Goal: Information Seeking & Learning: Understand process/instructions

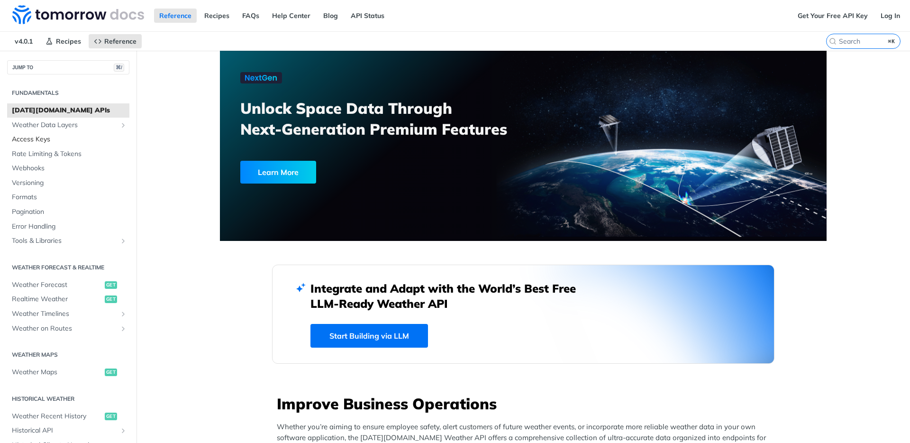
click at [48, 140] on span "Access Keys" at bounding box center [69, 139] width 115 height 9
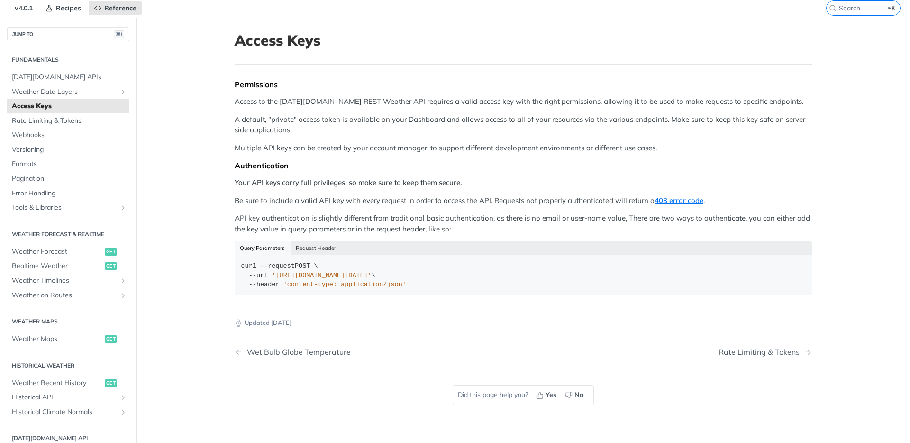
scroll to position [1, 0]
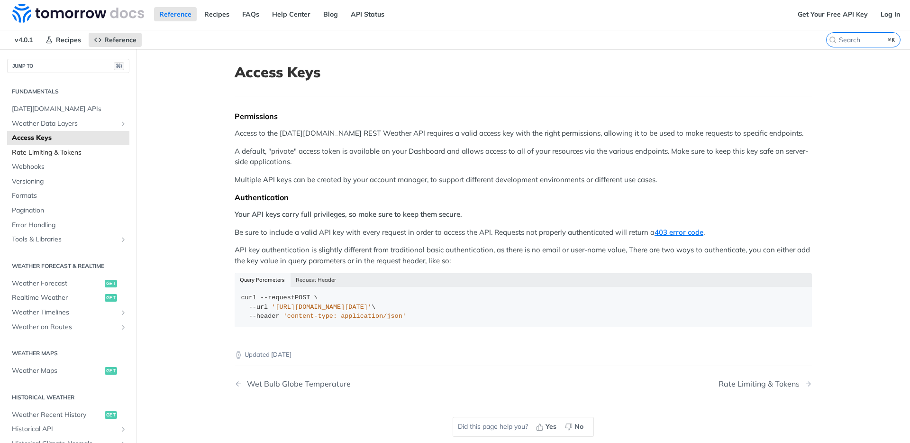
click at [48, 154] on span "Rate Limiting & Tokens" at bounding box center [69, 152] width 115 height 9
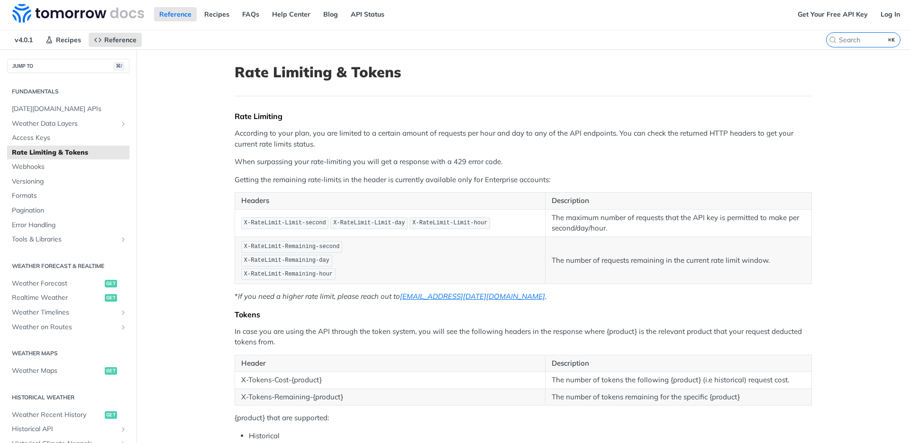
click at [213, 155] on main "JUMP TO ⌘/ Fundamentals [DATE][DOMAIN_NAME] APIs Weather Data Layers Core Proba…" at bounding box center [455, 333] width 910 height 568
click at [211, 247] on main "JUMP TO ⌘/ Fundamentals [DATE][DOMAIN_NAME] APIs Weather Data Layers Core Proba…" at bounding box center [455, 333] width 910 height 568
click at [213, 237] on main "JUMP TO ⌘/ Fundamentals [DATE][DOMAIN_NAME] APIs Weather Data Layers Core Proba…" at bounding box center [455, 333] width 910 height 568
click at [213, 240] on main "JUMP TO ⌘/ Fundamentals [DATE][DOMAIN_NAME] APIs Weather Data Layers Core Proba…" at bounding box center [455, 333] width 910 height 568
click at [213, 240] on main "JUMP TO ⌘/ Fundamentals [DATE][DOMAIN_NAME] APIs Weather Data Layers Core Proba…" at bounding box center [455, 335] width 910 height 568
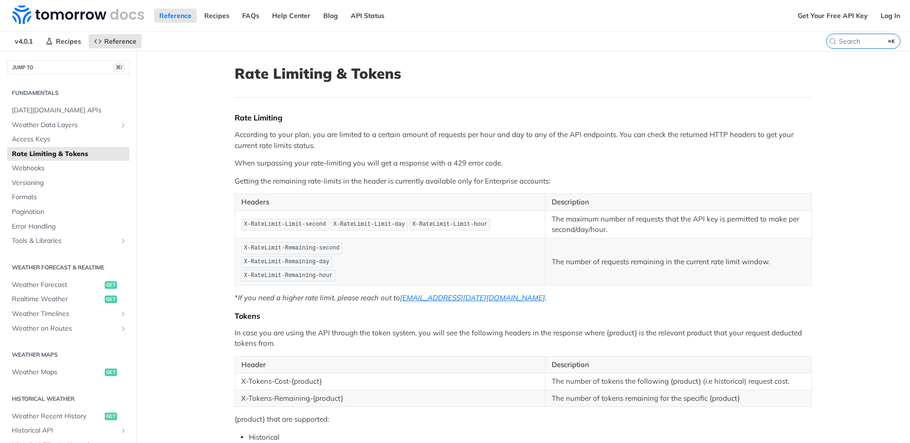
click at [213, 240] on main "JUMP TO ⌘/ Fundamentals [DATE][DOMAIN_NAME] APIs Weather Data Layers Core Proba…" at bounding box center [455, 335] width 910 height 568
click at [215, 255] on main "JUMP TO ⌘/ Fundamentals [DATE][DOMAIN_NAME] APIs Weather Data Layers Core Proba…" at bounding box center [455, 335] width 910 height 568
click at [220, 258] on article "Rate Limiting & Tokens Rate Limiting According to your plan, you are limited to…" at bounding box center [523, 335] width 607 height 568
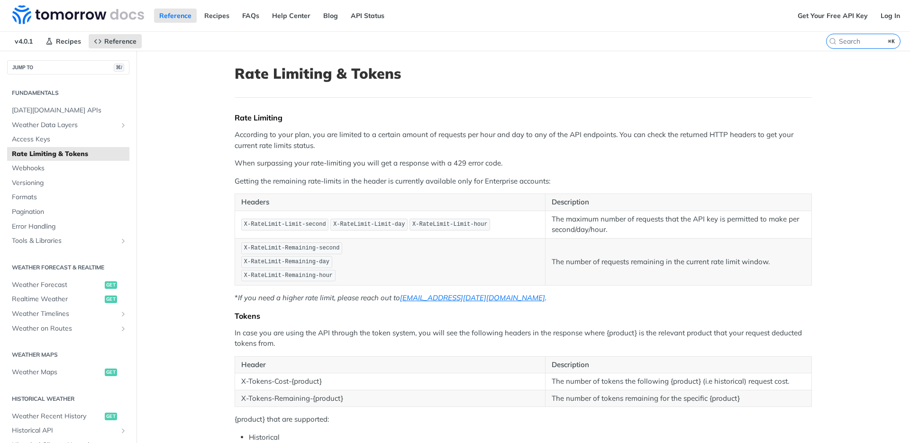
click at [220, 258] on article "Rate Limiting & Tokens Rate Limiting According to your plan, you are limited to…" at bounding box center [523, 335] width 607 height 568
click at [546, 238] on td "The number of requests remaining in the current rate limit window." at bounding box center [679, 261] width 266 height 47
click at [39, 137] on span "Access Keys" at bounding box center [69, 139] width 115 height 9
